Goal: Entertainment & Leisure: Browse casually

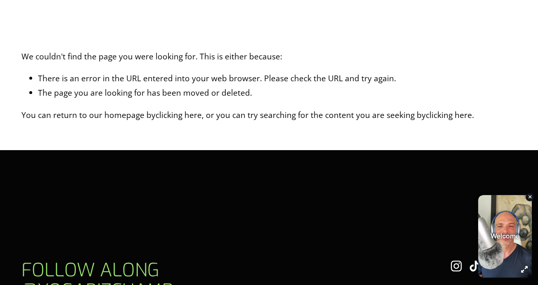
scroll to position [82, 0]
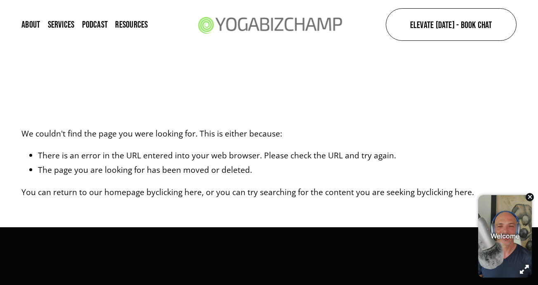
click at [530, 196] on icon "button" at bounding box center [529, 197] width 5 height 6
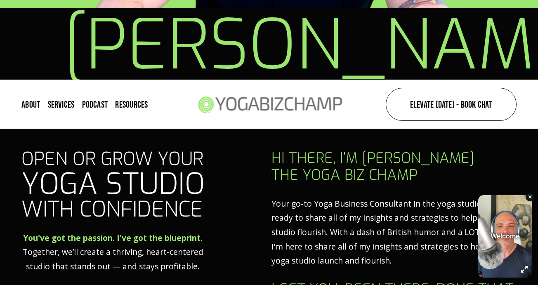
scroll to position [254, 0]
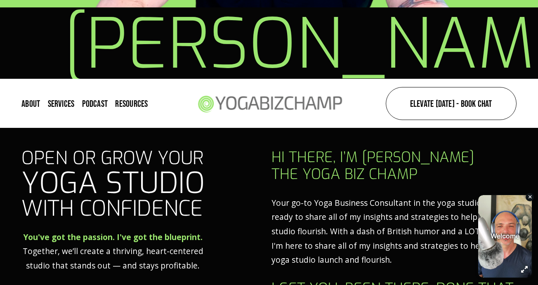
click at [94, 104] on link "Podcast" at bounding box center [95, 103] width 26 height 11
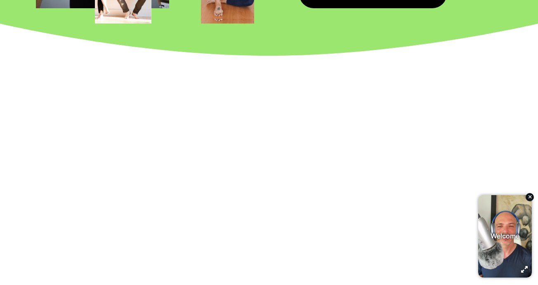
scroll to position [1151, 0]
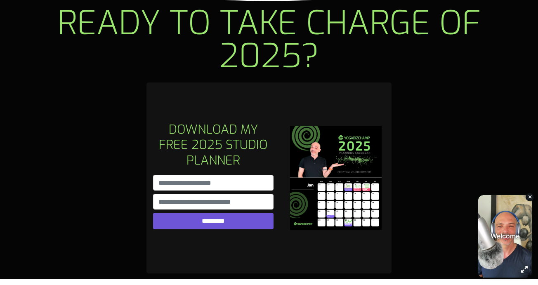
scroll to position [652, 0]
